Goal: Check status: Check status

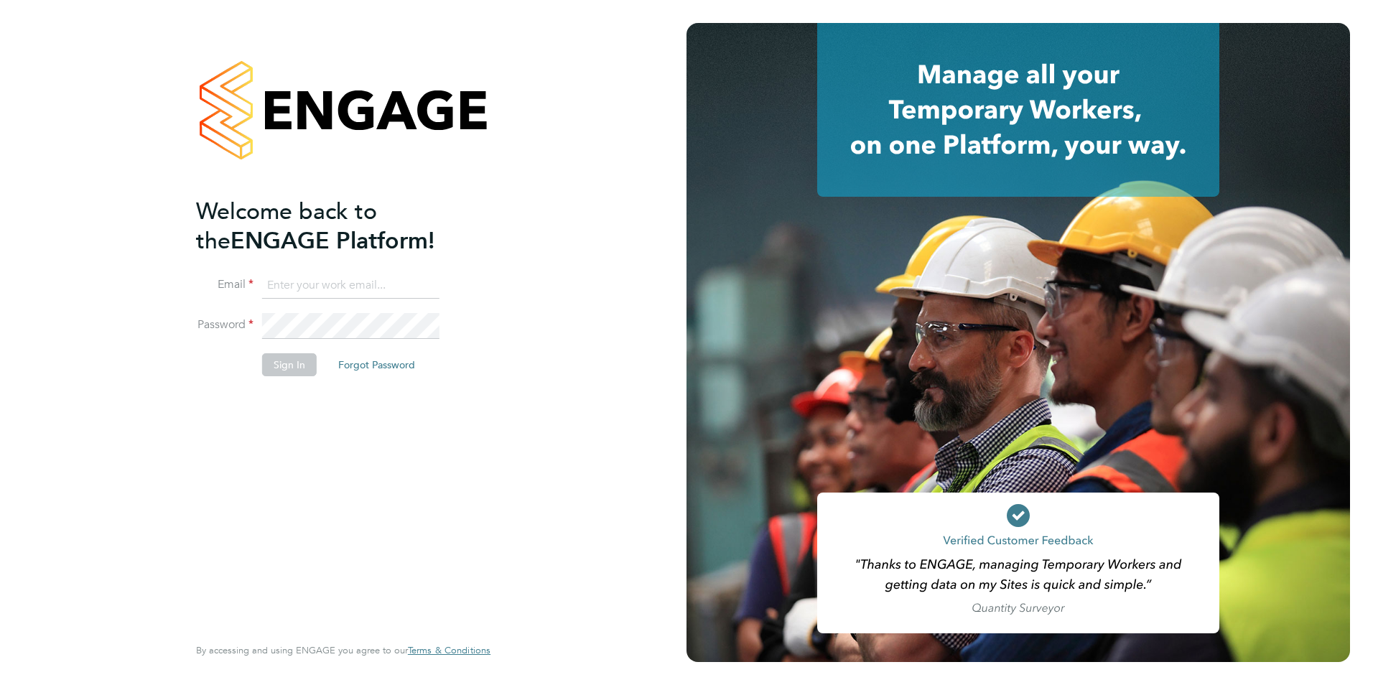
type input "mjones@spheresolutions.co.uk"
click at [294, 366] on button "Sign In" at bounding box center [289, 364] width 55 height 23
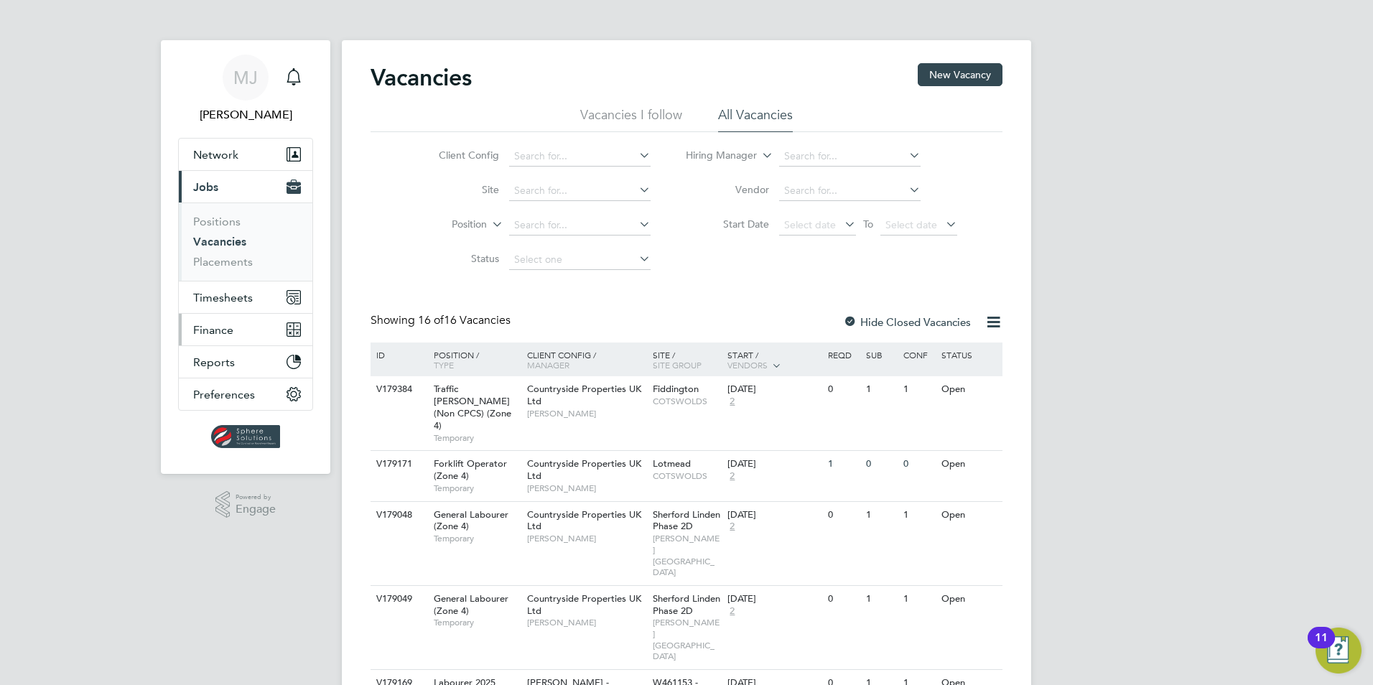
click at [225, 333] on span "Finance" at bounding box center [213, 330] width 40 height 14
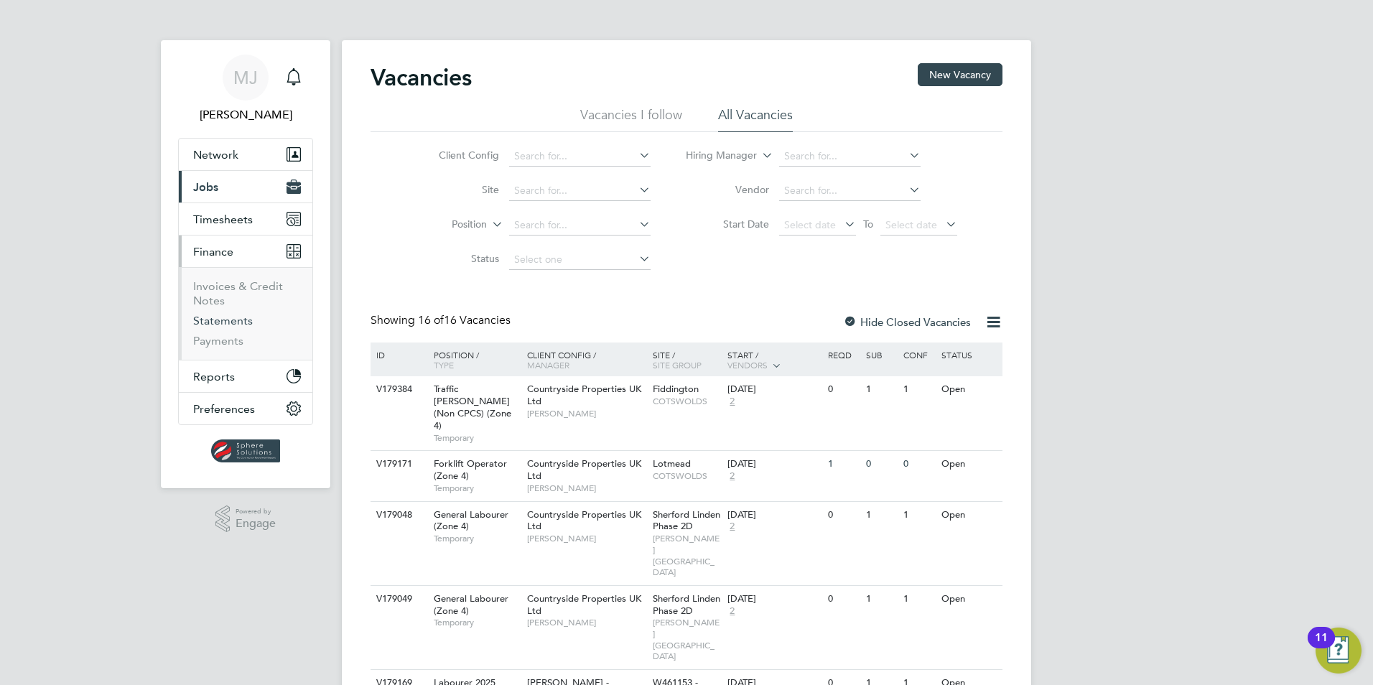
click at [225, 324] on link "Statements" at bounding box center [223, 321] width 60 height 14
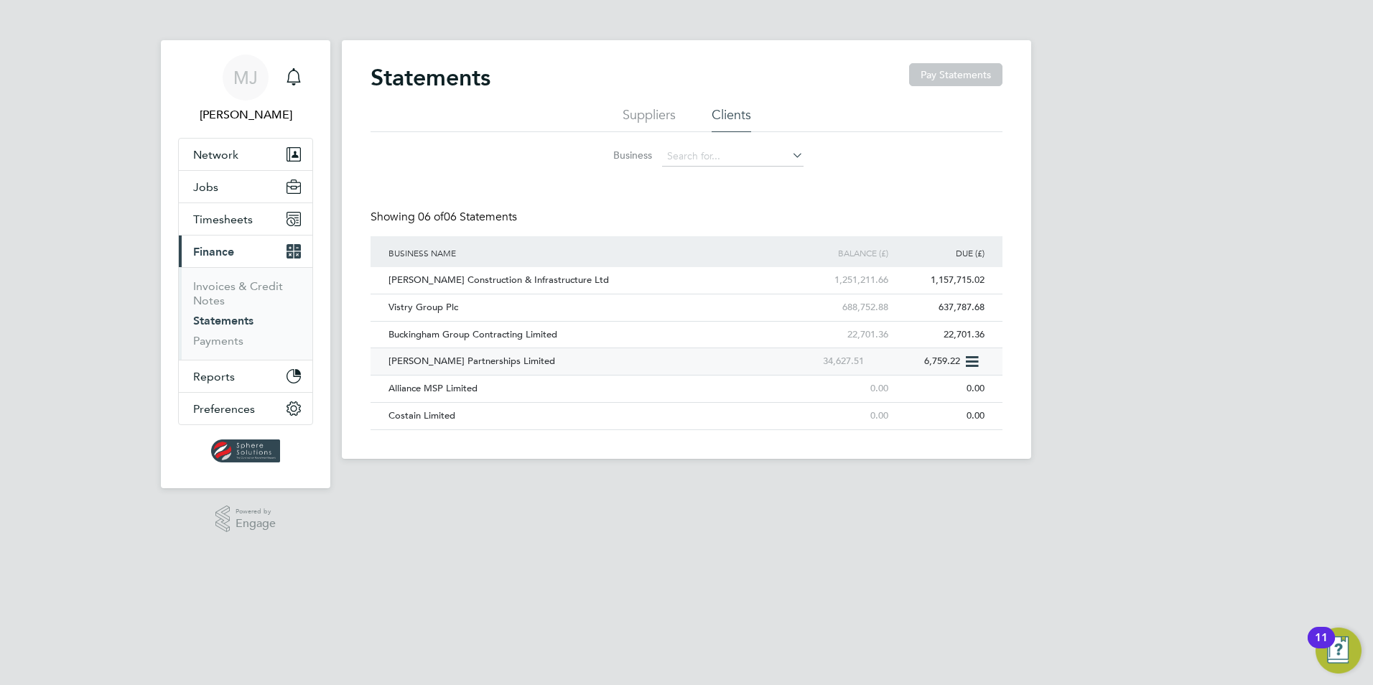
click at [414, 358] on div "[PERSON_NAME] Partnerships Limited" at bounding box center [578, 361] width 386 height 27
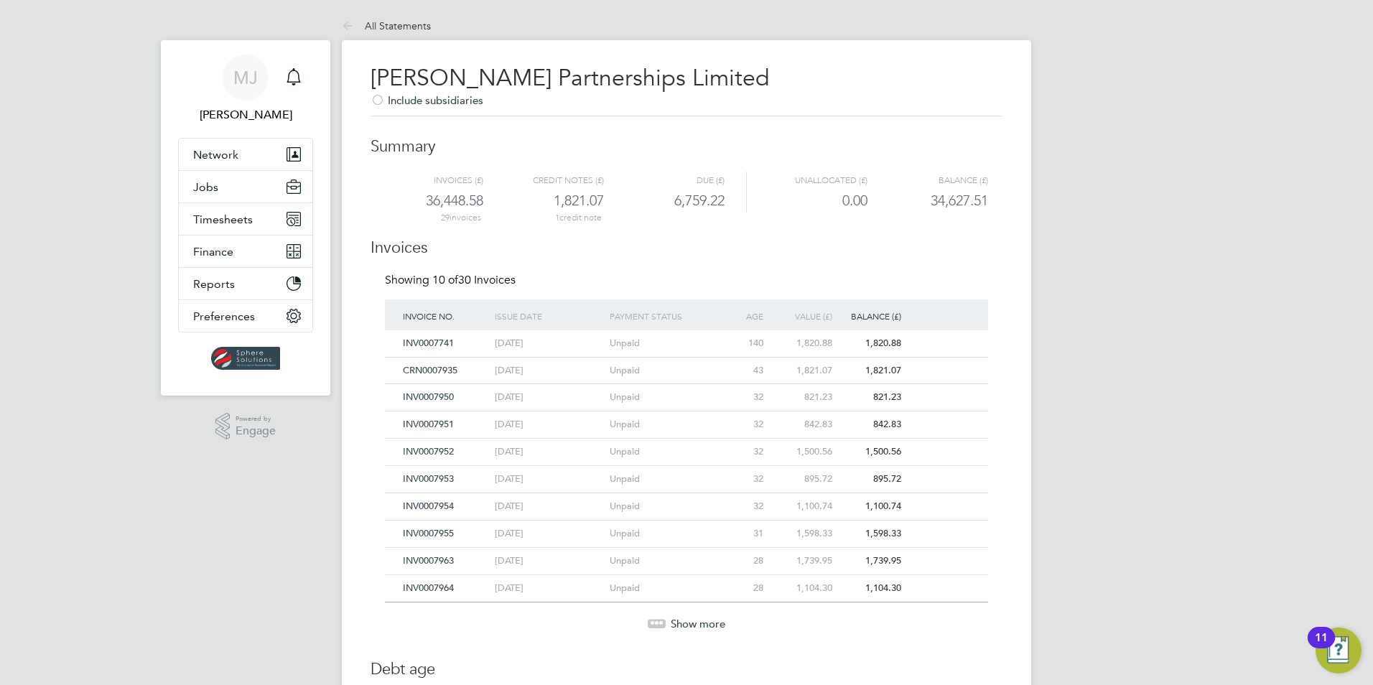
click at [445, 532] on span "INV0007955" at bounding box center [428, 533] width 51 height 12
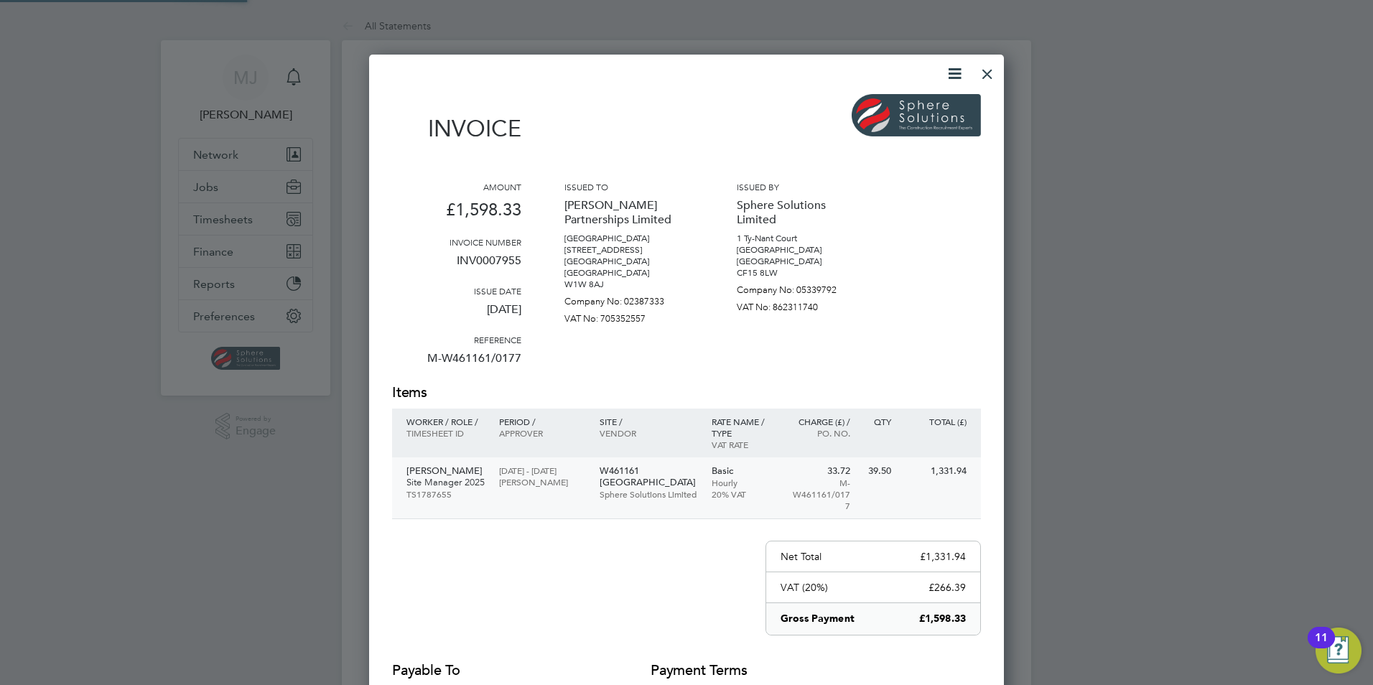
scroll to position [763, 635]
drag, startPoint x: 989, startPoint y: 71, endPoint x: 982, endPoint y: 78, distance: 10.2
click at [989, 71] on div at bounding box center [987, 70] width 26 height 26
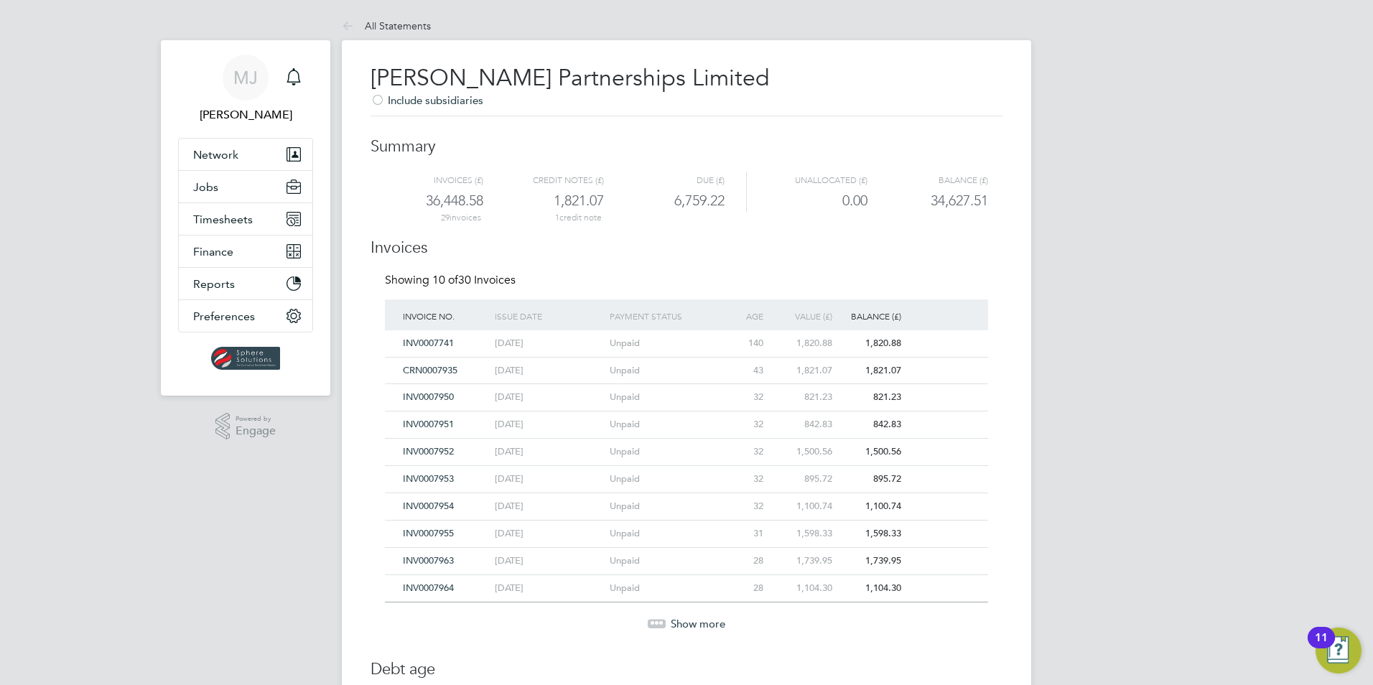
click at [434, 562] on span "INV0007963" at bounding box center [428, 560] width 51 height 12
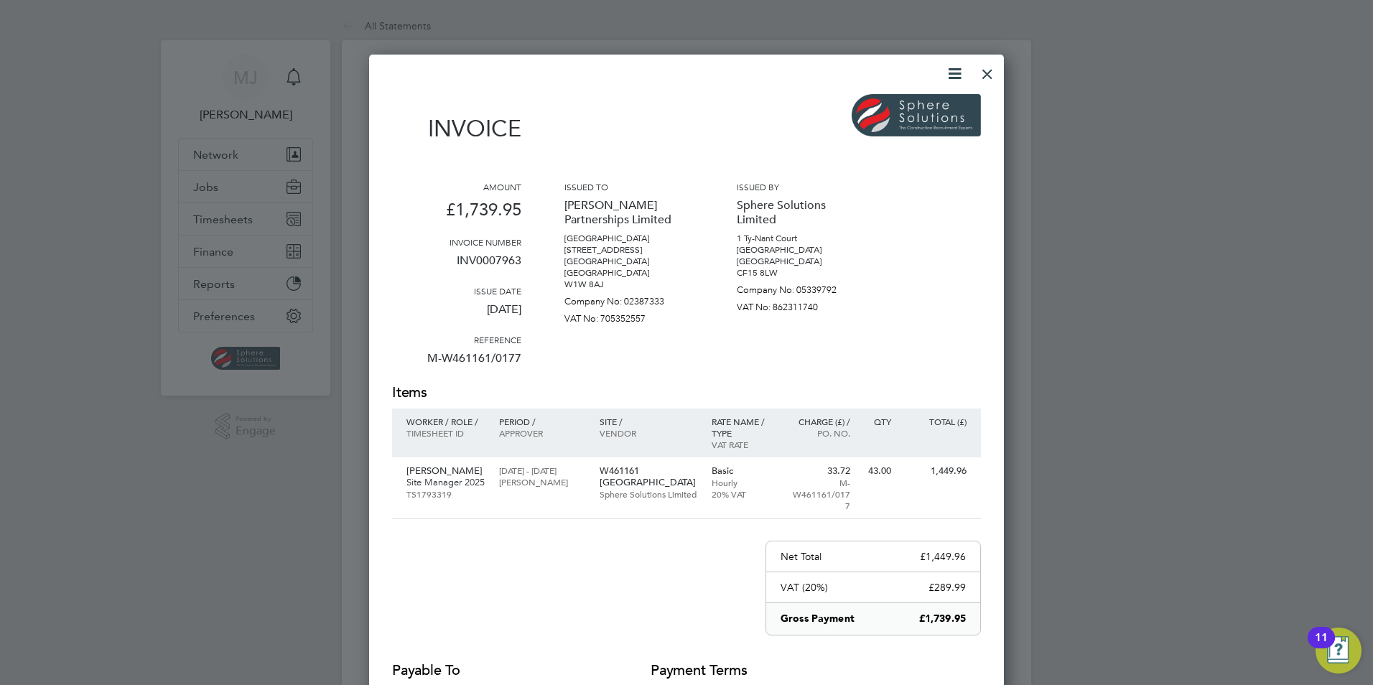
drag, startPoint x: 978, startPoint y: 74, endPoint x: 951, endPoint y: 84, distance: 29.1
click at [978, 74] on div at bounding box center [987, 70] width 26 height 26
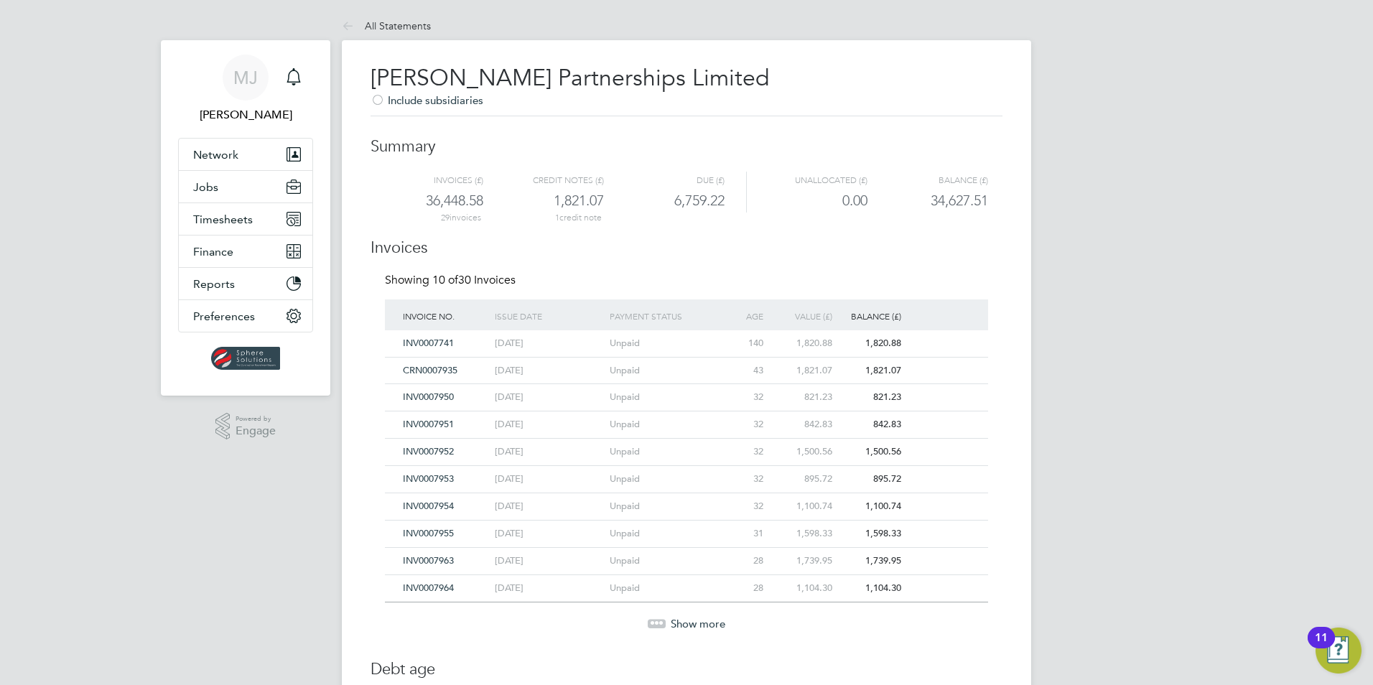
click at [444, 584] on span "INV0007964" at bounding box center [428, 588] width 51 height 12
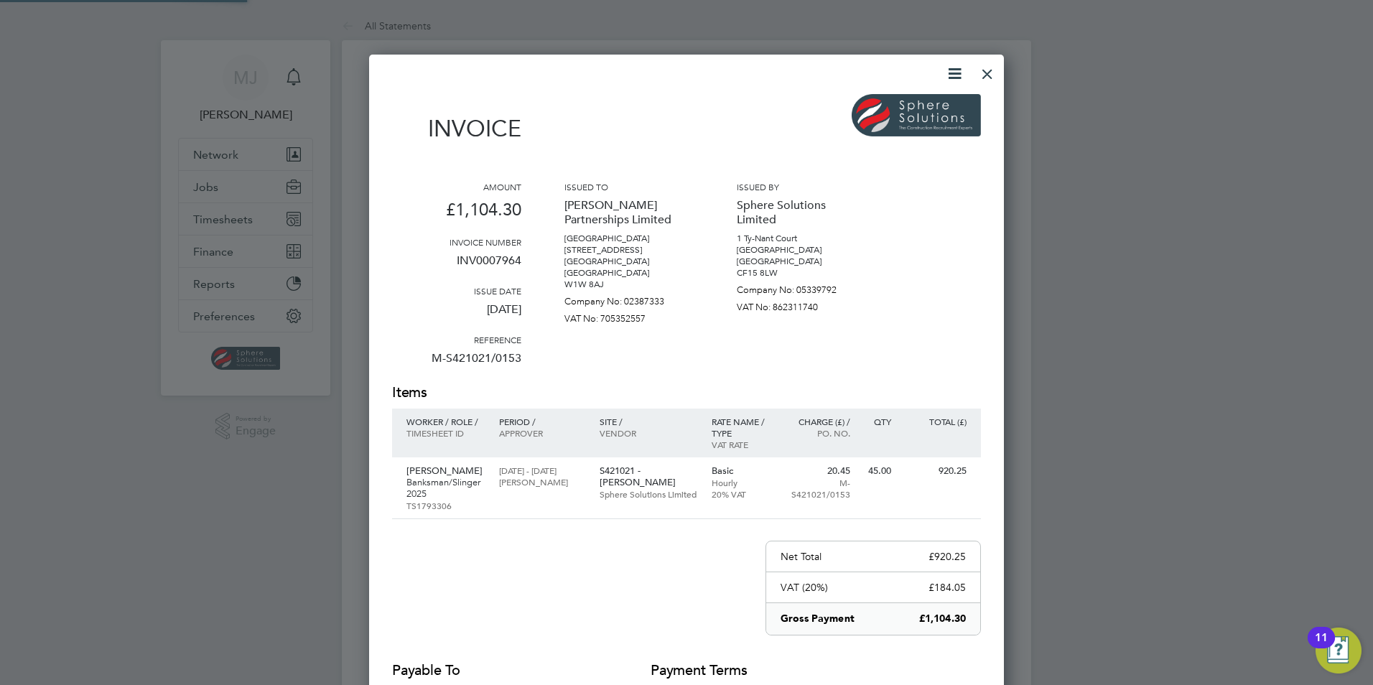
scroll to position [774, 635]
click at [986, 83] on div at bounding box center [987, 70] width 26 height 26
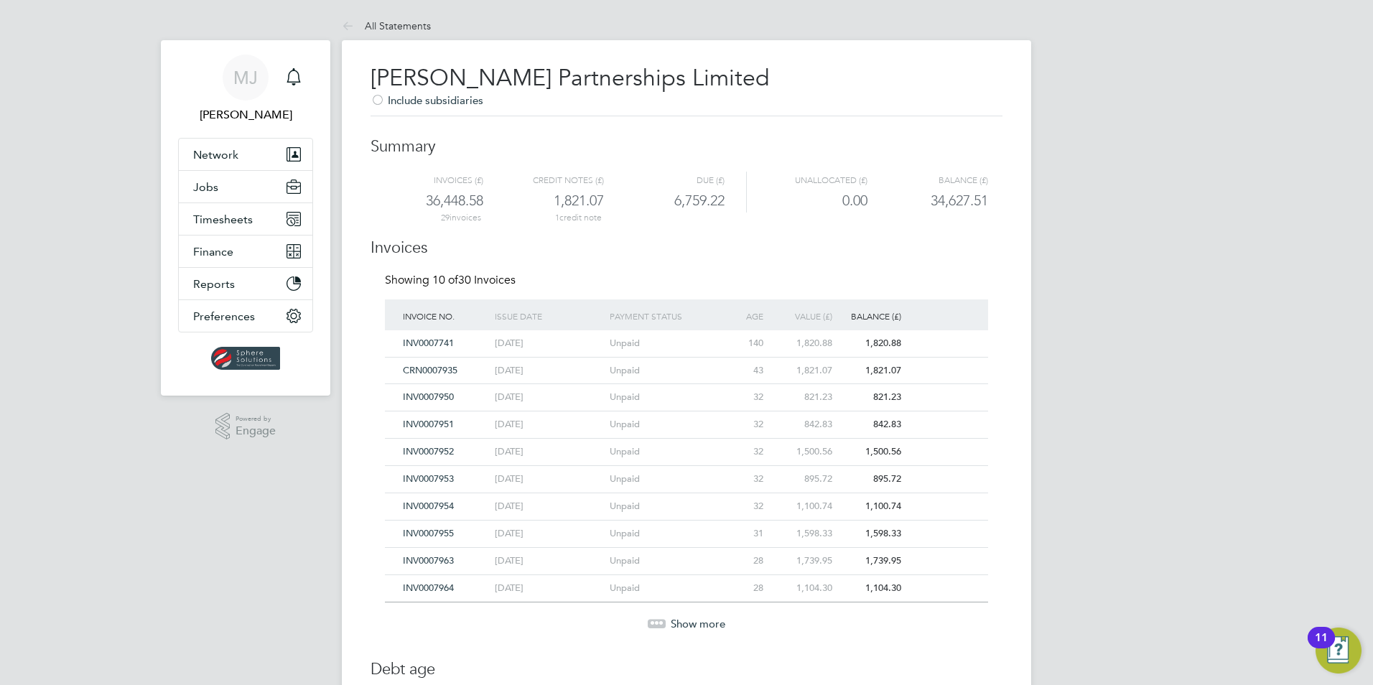
click at [679, 623] on span "Show more" at bounding box center [698, 624] width 55 height 14
click at [431, 615] on span "INV0007965" at bounding box center [428, 615] width 51 height 12
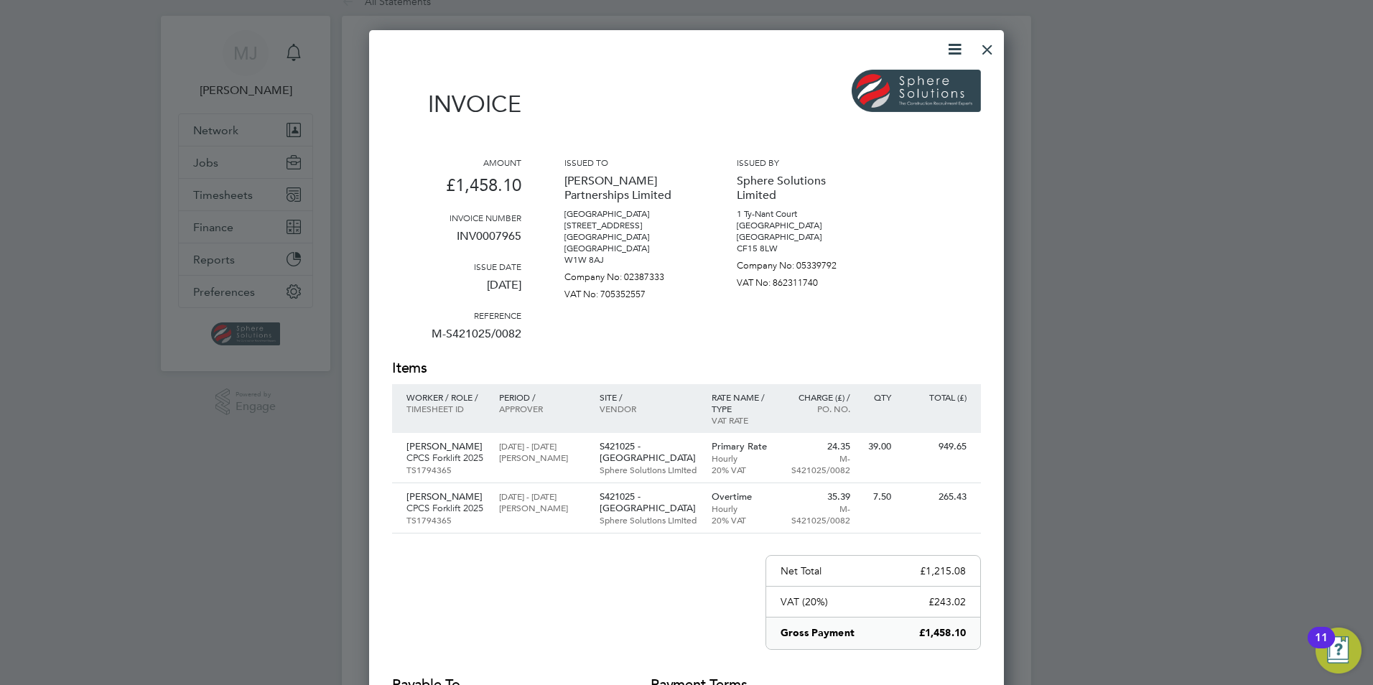
scroll to position [0, 0]
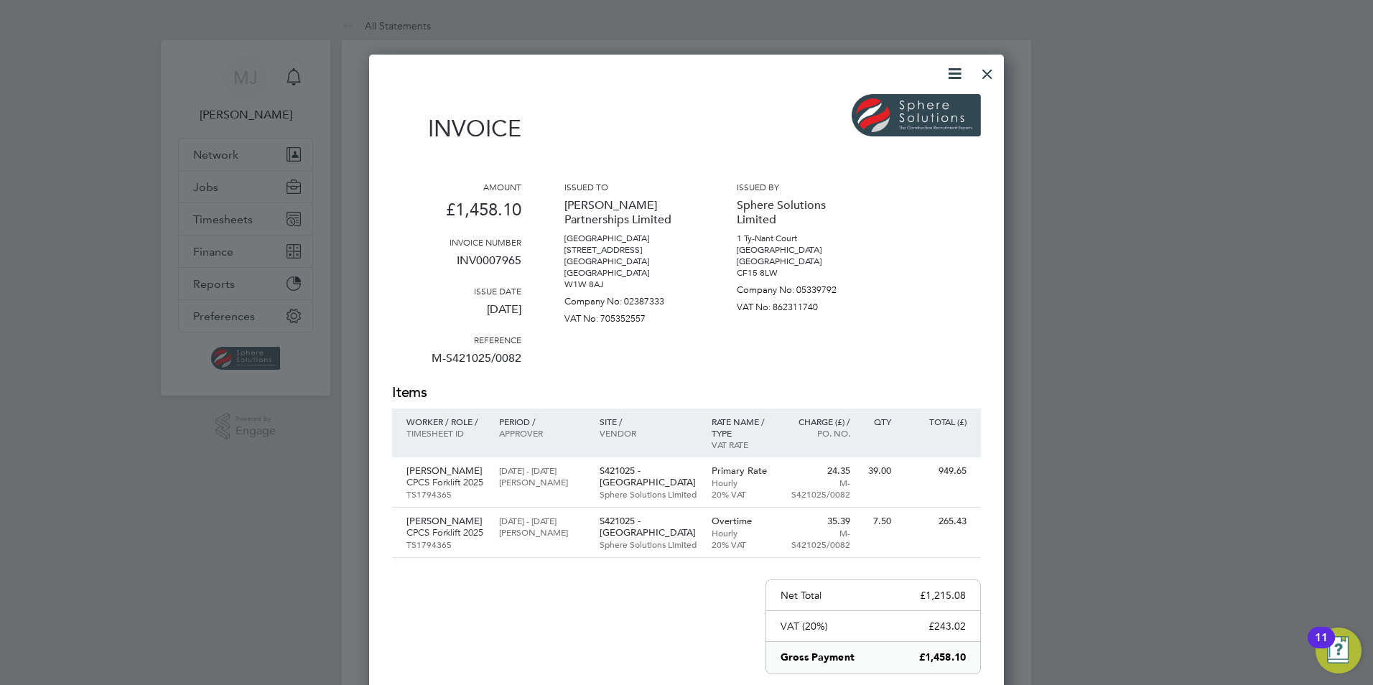
click at [975, 73] on div at bounding box center [987, 70] width 26 height 26
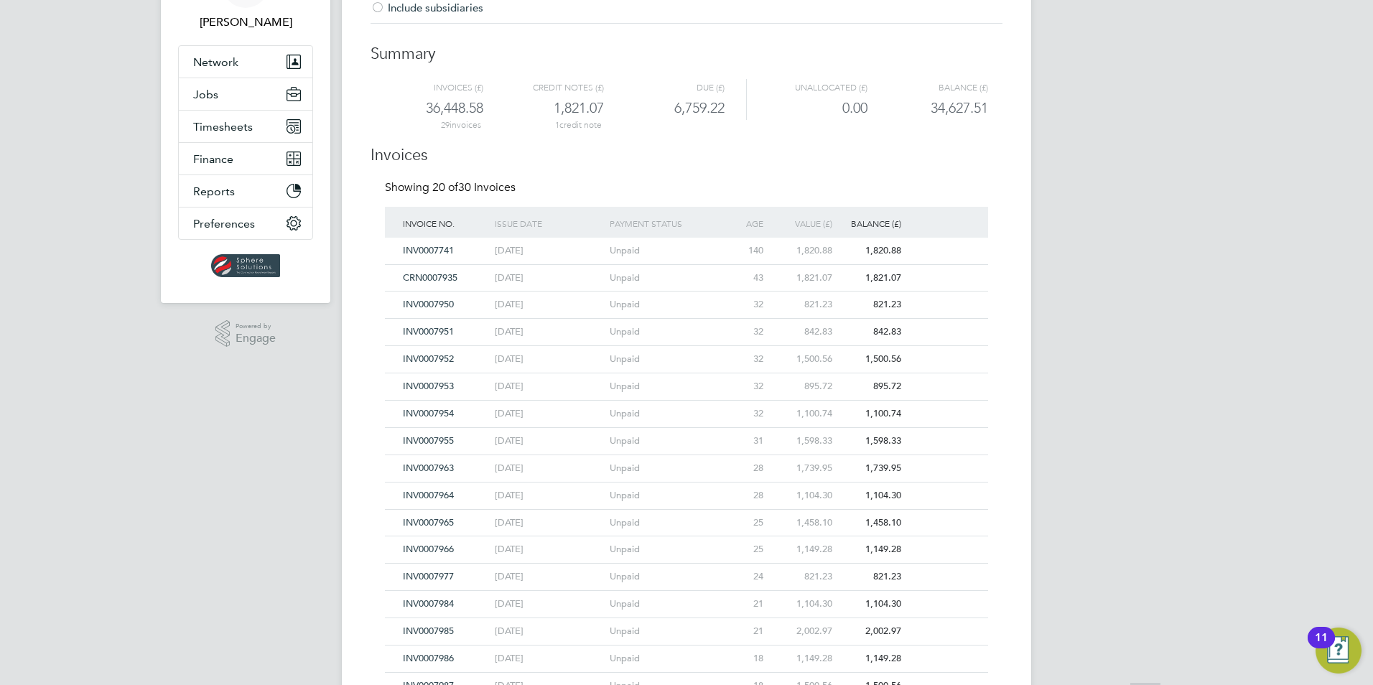
scroll to position [215, 0]
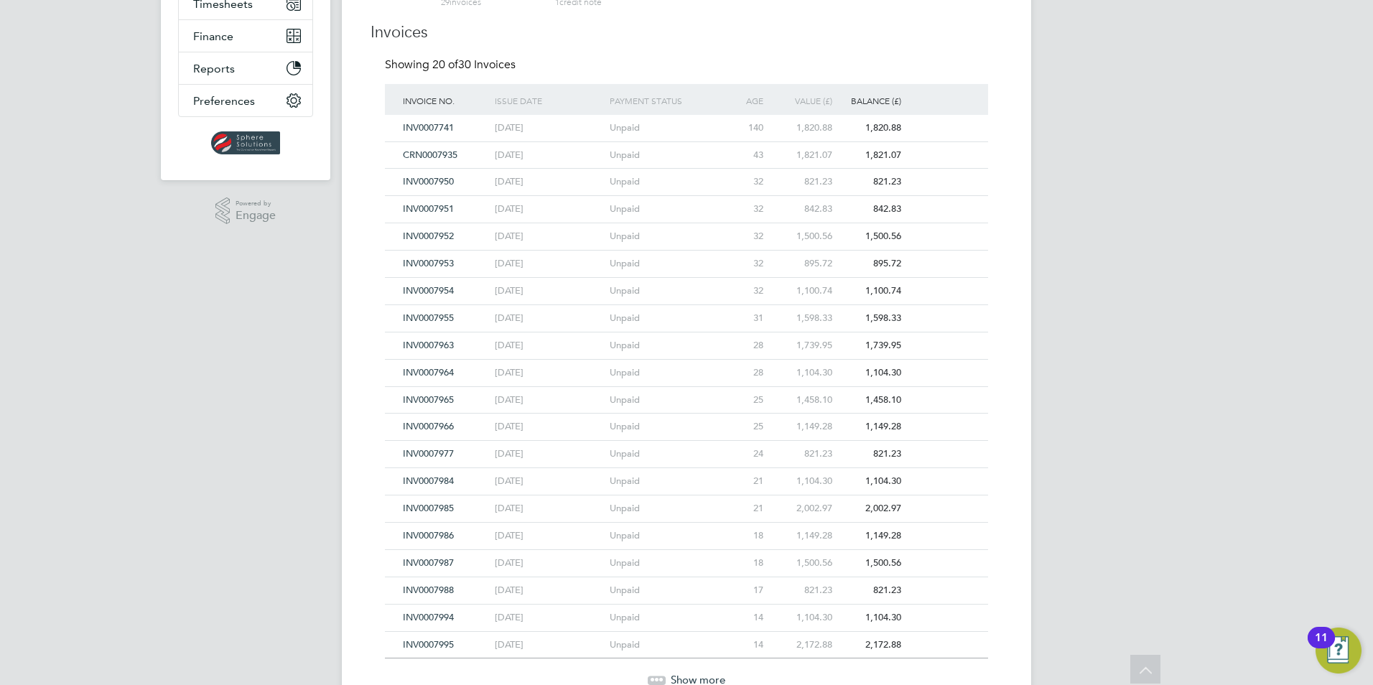
click at [432, 423] on span "INV0007966" at bounding box center [428, 426] width 51 height 12
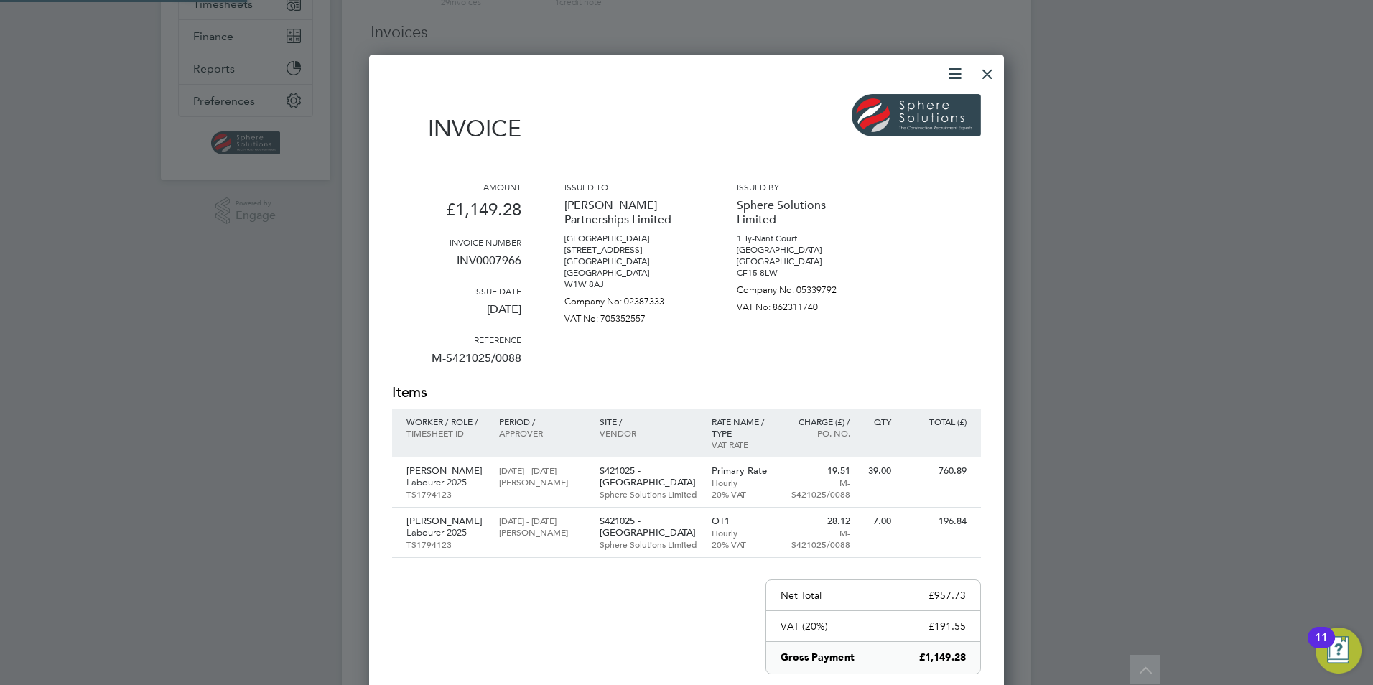
scroll to position [824, 635]
click at [990, 72] on div at bounding box center [987, 70] width 26 height 26
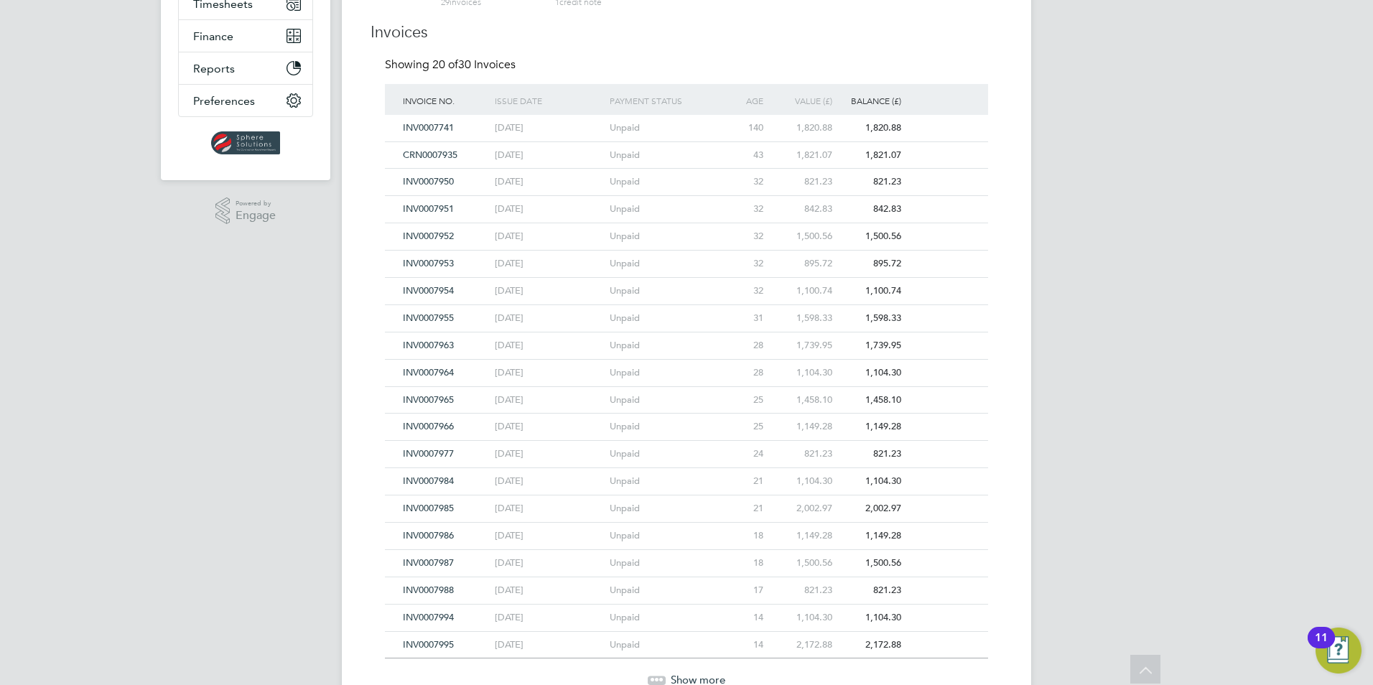
drag, startPoint x: 424, startPoint y: 452, endPoint x: 433, endPoint y: 460, distance: 11.2
click at [424, 452] on span "INV0007977" at bounding box center [428, 453] width 51 height 12
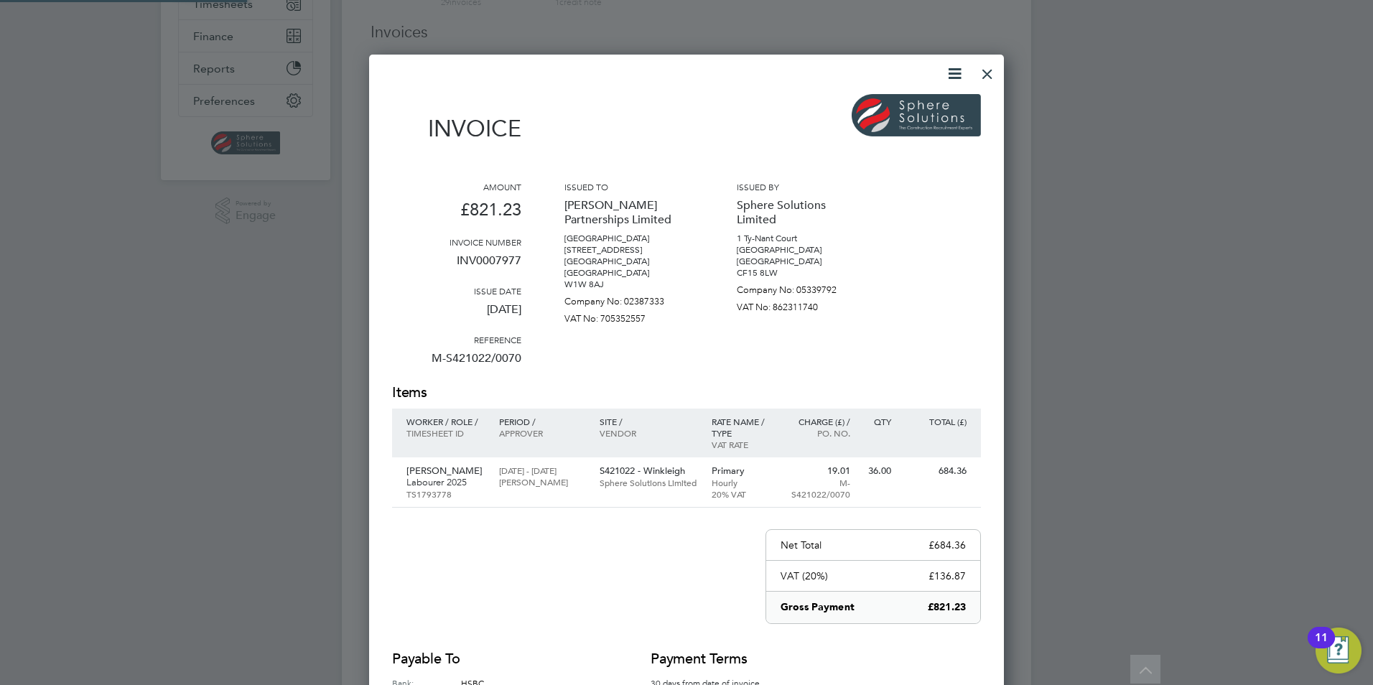
scroll to position [751, 635]
click at [976, 76] on div at bounding box center [987, 70] width 26 height 26
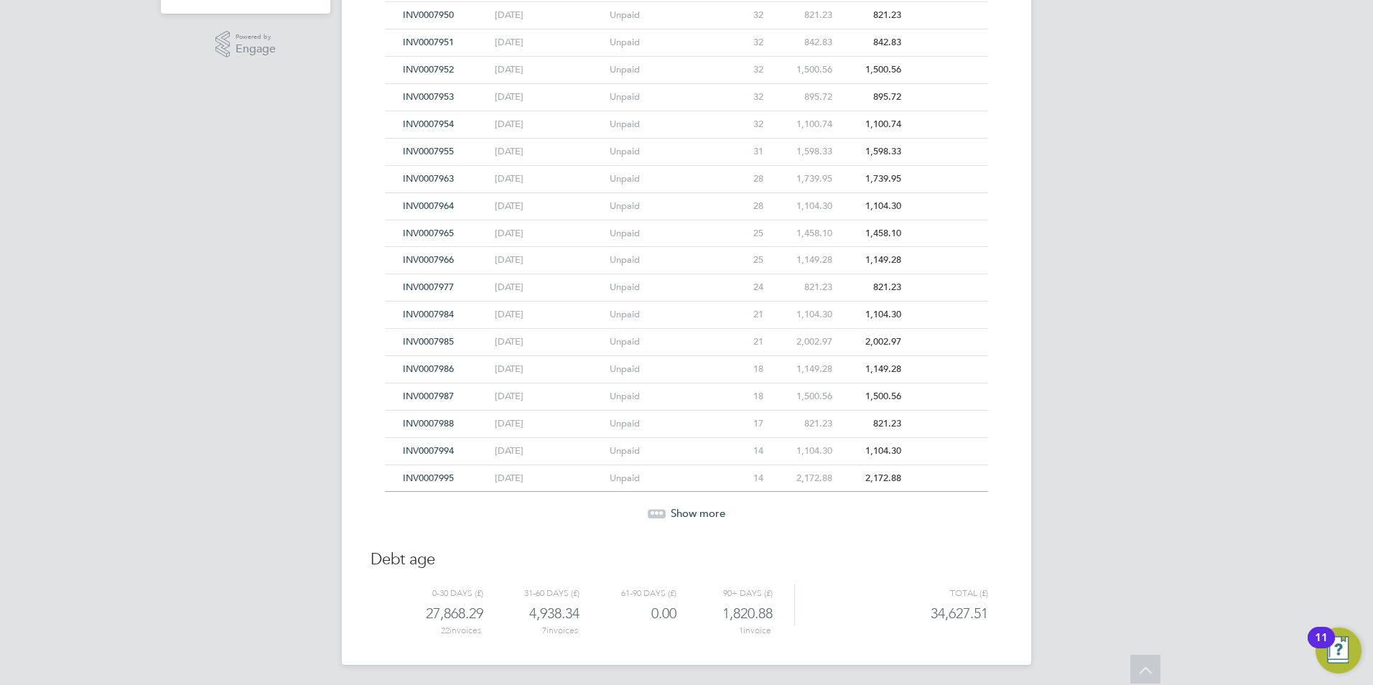
scroll to position [384, 0]
click at [445, 311] on span "INV0007984" at bounding box center [428, 312] width 51 height 12
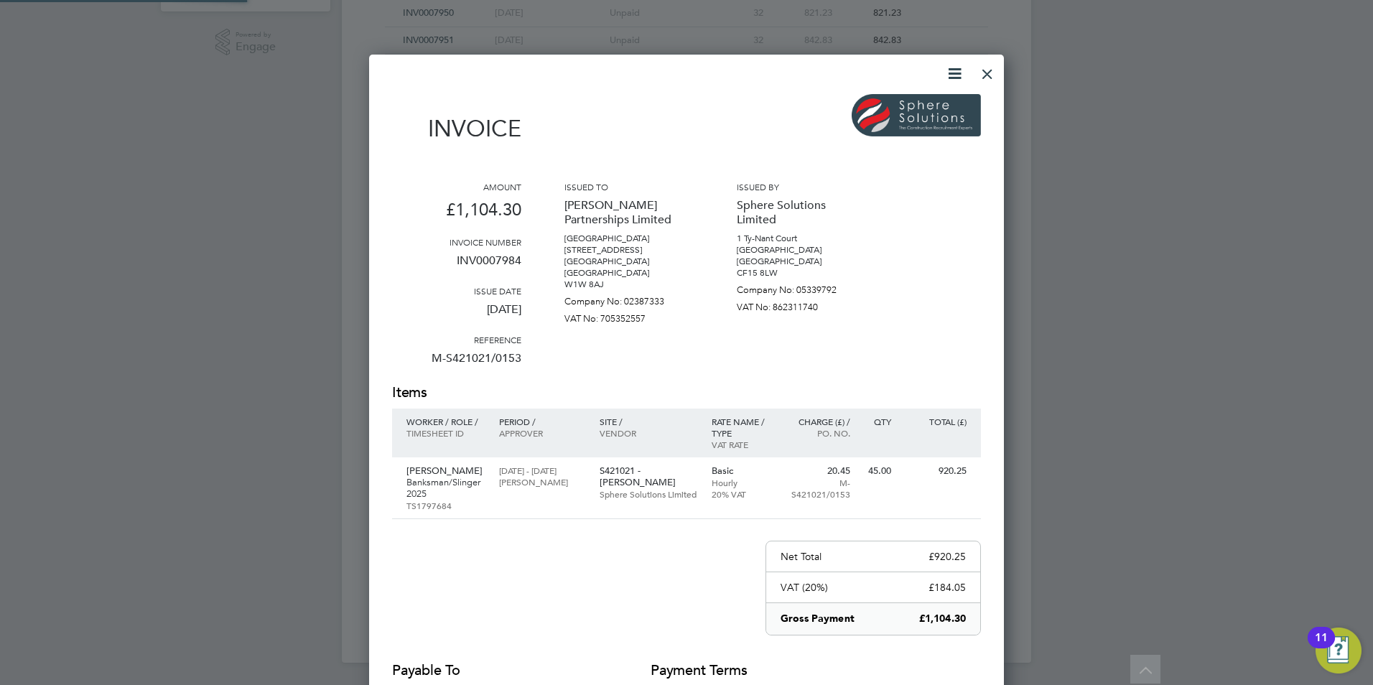
scroll to position [774, 635]
drag, startPoint x: 989, startPoint y: 76, endPoint x: 985, endPoint y: 99, distance: 23.3
click at [989, 76] on div at bounding box center [987, 70] width 26 height 26
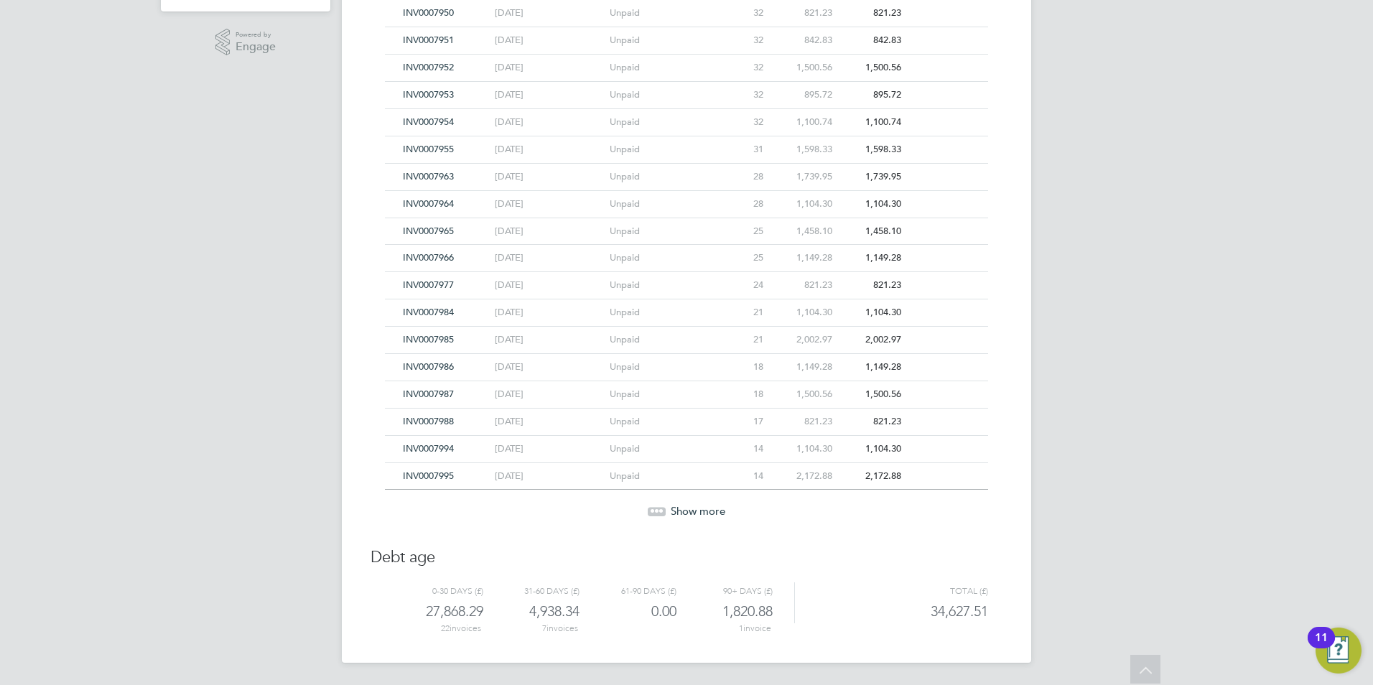
click at [429, 340] on span "INV0007985" at bounding box center [428, 339] width 51 height 12
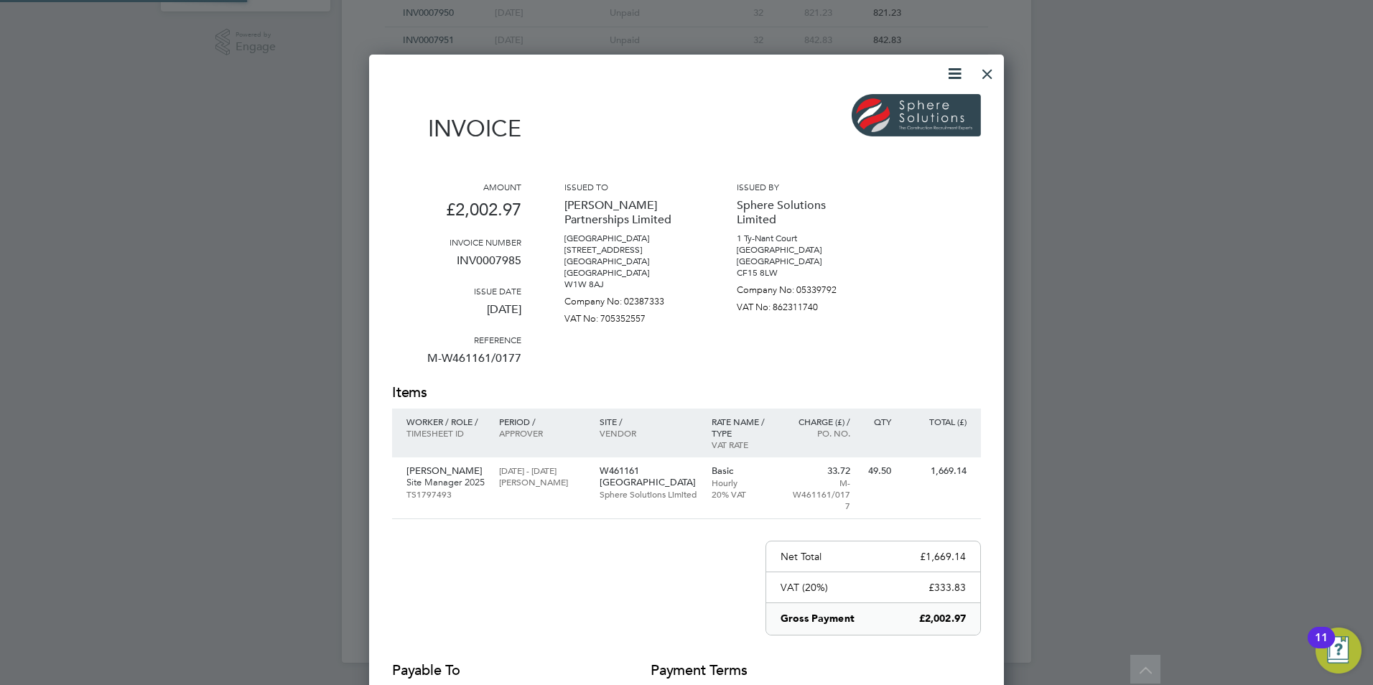
scroll to position [763, 635]
